Goal: Understand process/instructions

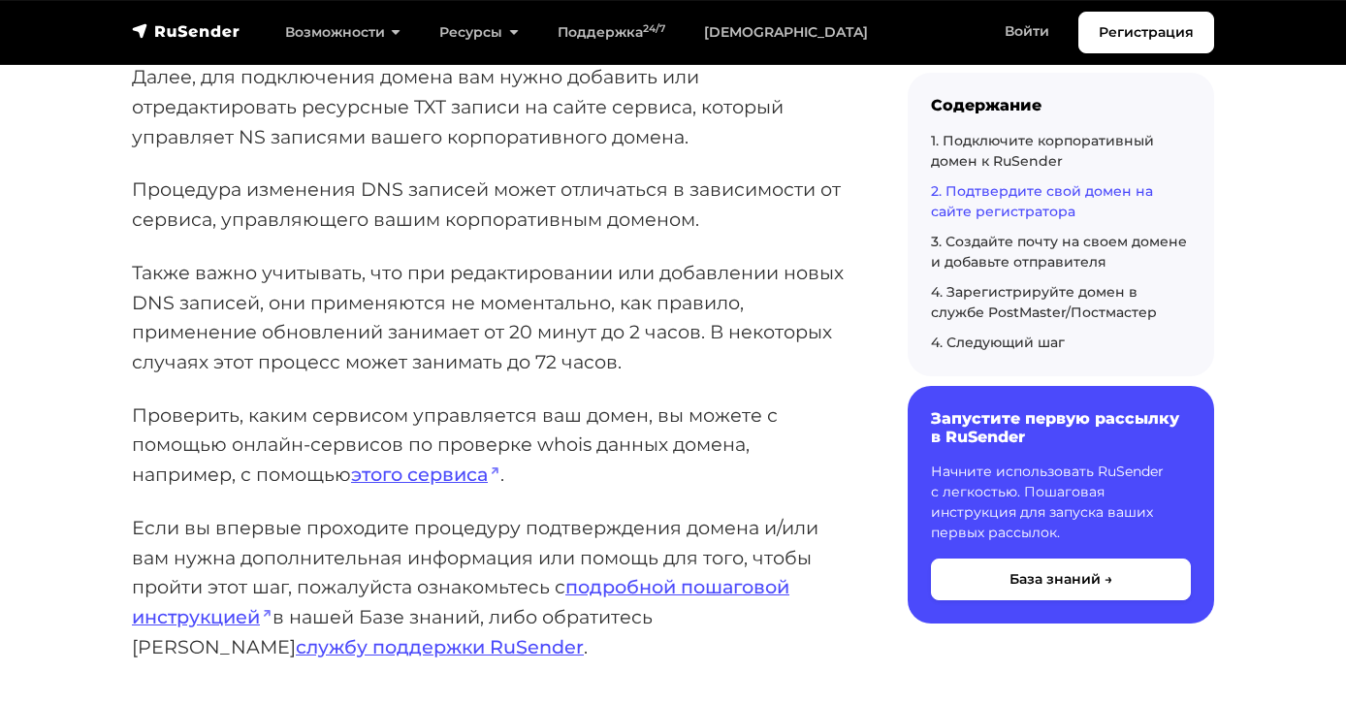
scroll to position [3074, 0]
